Goal: Transaction & Acquisition: Book appointment/travel/reservation

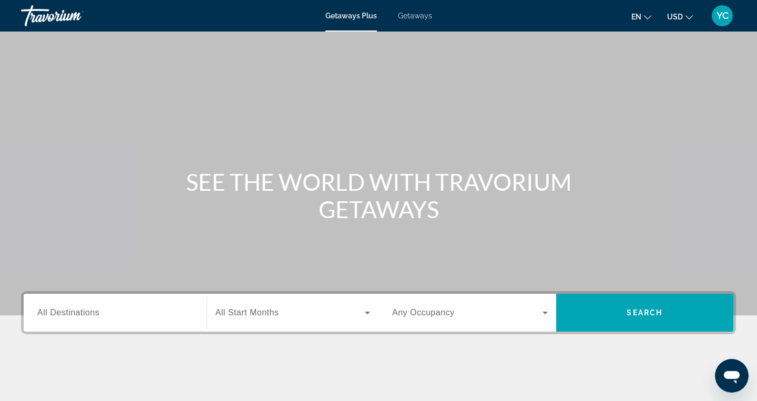
click at [408, 17] on span "Getaways" at bounding box center [415, 16] width 34 height 8
click at [64, 313] on span "All Destinations" at bounding box center [68, 312] width 62 height 9
click at [64, 313] on input "Destination All Destinations" at bounding box center [115, 313] width 156 height 13
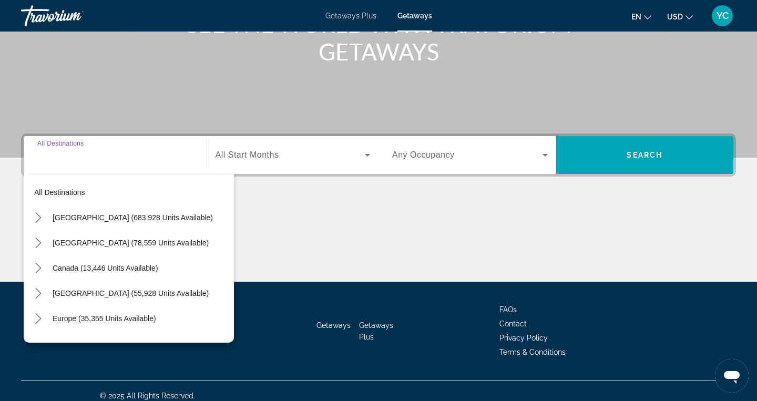
scroll to position [167, 0]
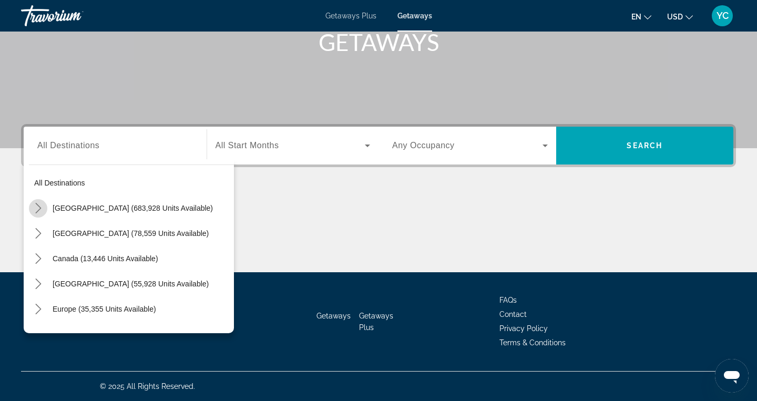
click at [39, 205] on icon "Toggle United States (683,928 units available) submenu" at bounding box center [38, 208] width 11 height 11
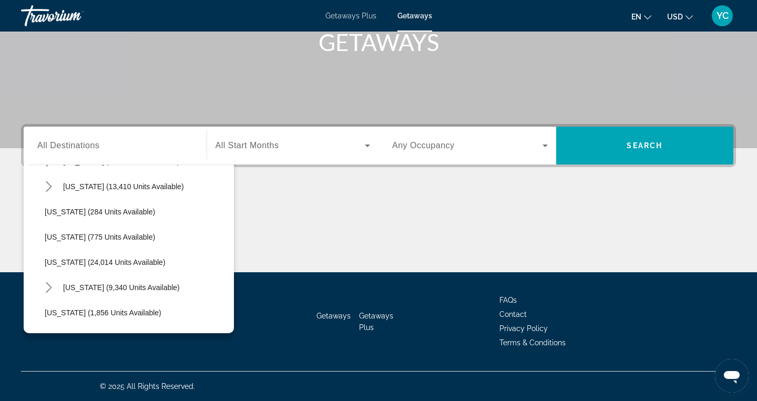
scroll to position [729, 0]
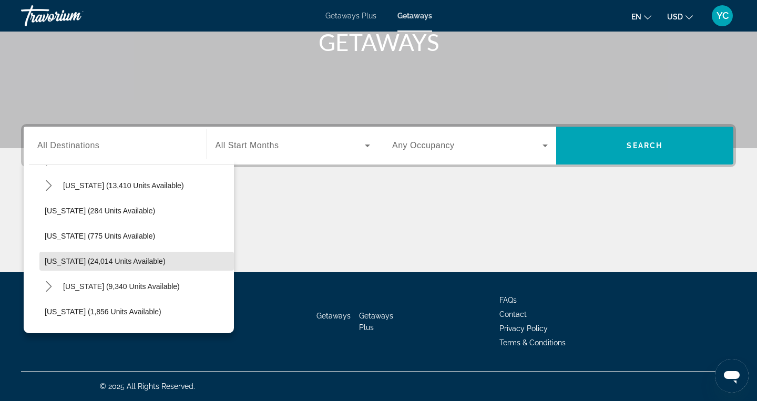
click at [60, 261] on span "[US_STATE] (24,014 units available)" at bounding box center [105, 261] width 121 height 8
type input "**********"
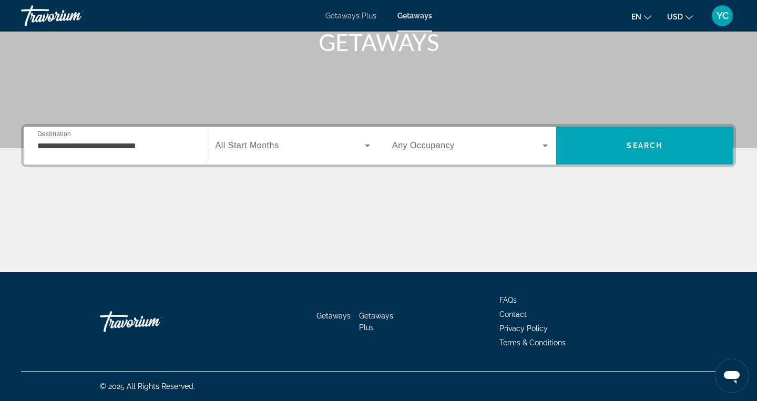
click at [256, 147] on span "All Start Months" at bounding box center [247, 145] width 64 height 9
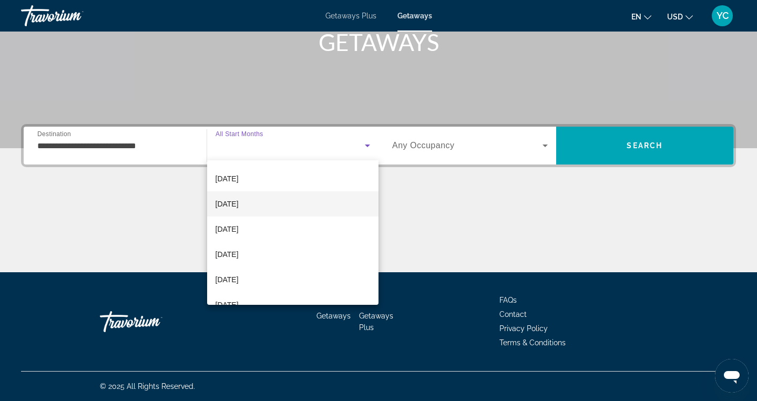
scroll to position [49, 0]
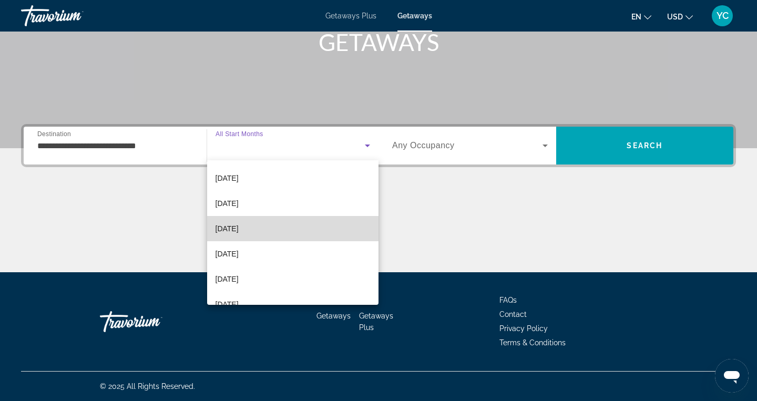
click at [239, 225] on span "[DATE]" at bounding box center [226, 228] width 23 height 13
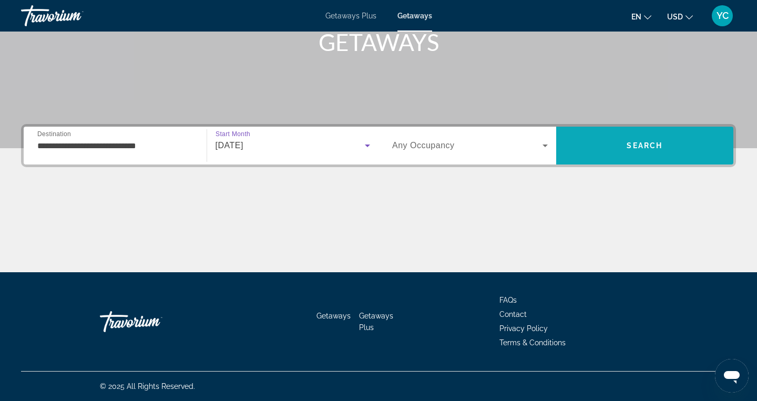
click at [590, 140] on span "Search" at bounding box center [645, 145] width 178 height 25
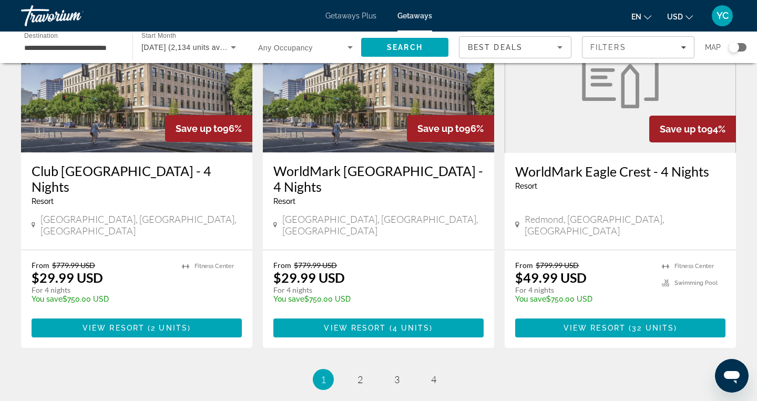
scroll to position [1273, 0]
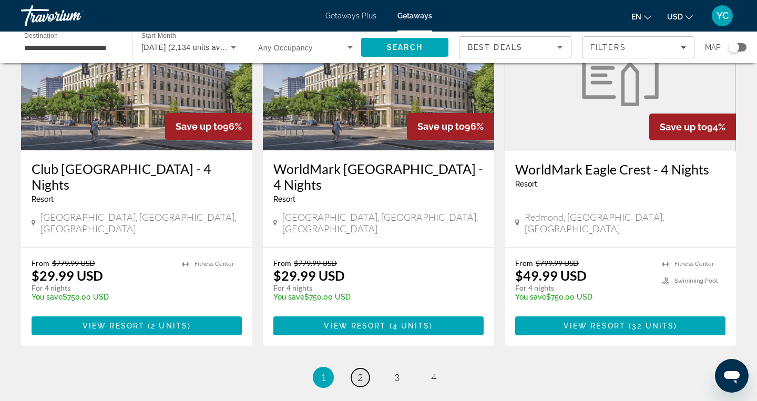
click at [359, 372] on span "2" at bounding box center [359, 378] width 5 height 12
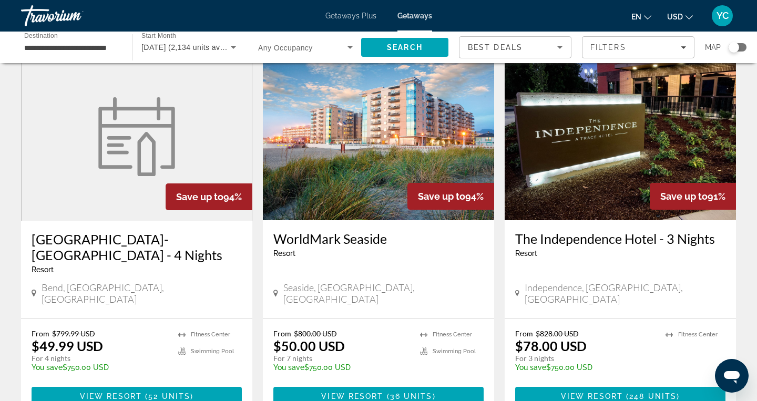
scroll to position [49, 0]
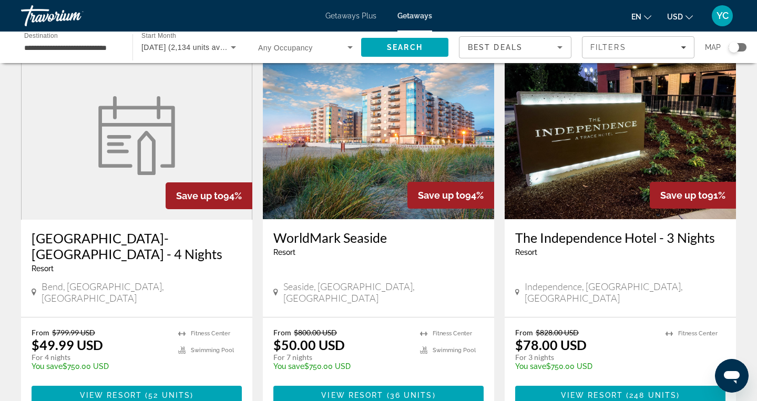
click at [374, 150] on img "Main content" at bounding box center [378, 135] width 231 height 168
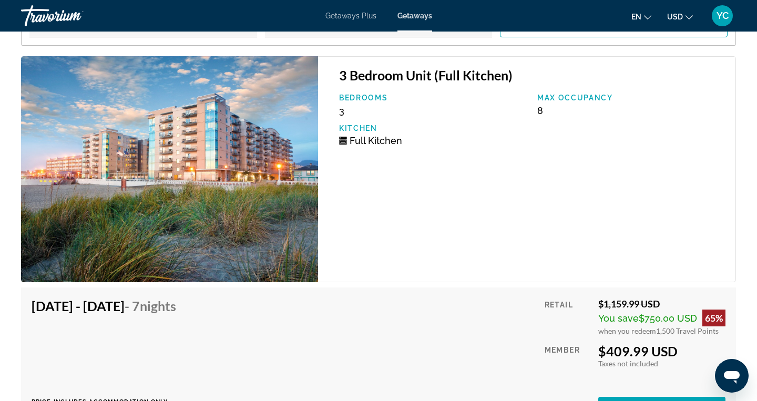
scroll to position [2075, 0]
